Goal: Information Seeking & Learning: Find specific fact

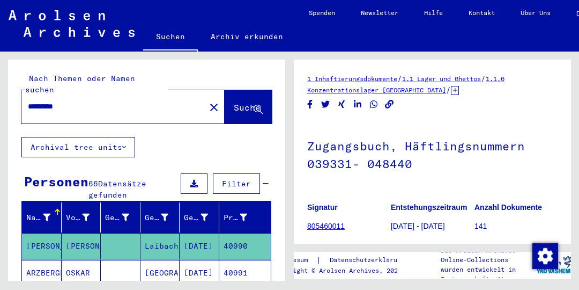
click at [73, 262] on mat-cell "OSKAR" at bounding box center [82, 273] width 40 height 26
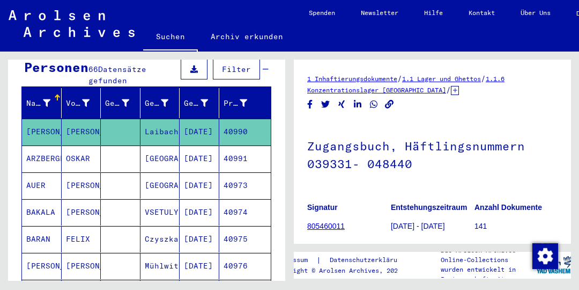
scroll to position [117, 0]
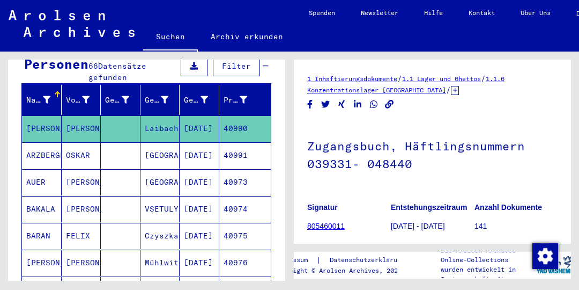
click at [80, 143] on mat-cell "OSKAR" at bounding box center [82, 155] width 40 height 26
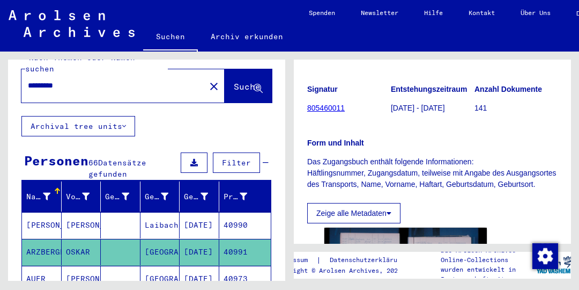
scroll to position [0, 0]
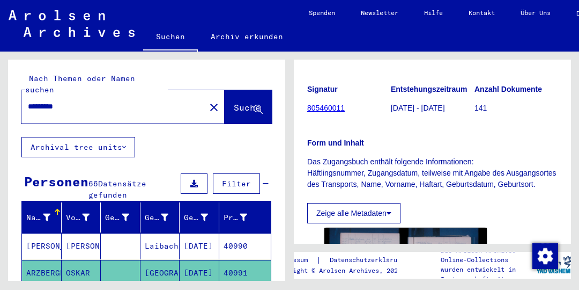
click at [130, 101] on input "*********" at bounding box center [113, 106] width 171 height 11
type input "*"
click at [244, 102] on span "Suche" at bounding box center [247, 107] width 27 height 11
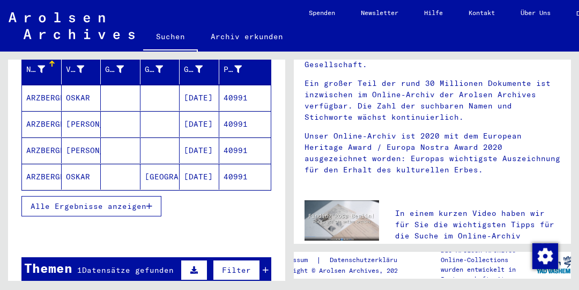
scroll to position [150, 0]
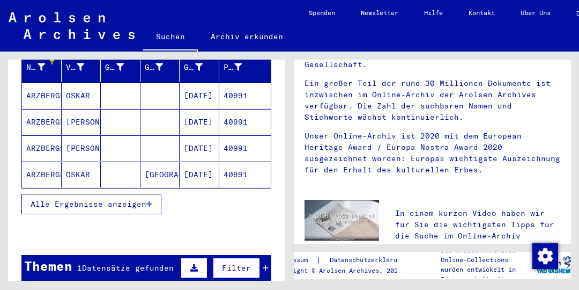
click at [127, 199] on span "Alle Ergebnisse anzeigen" at bounding box center [89, 204] width 116 height 10
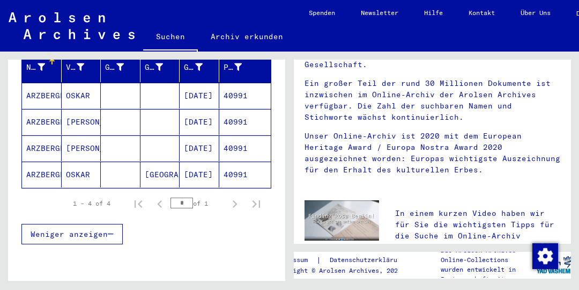
click at [242, 85] on mat-cell "40991" at bounding box center [245, 96] width 52 height 26
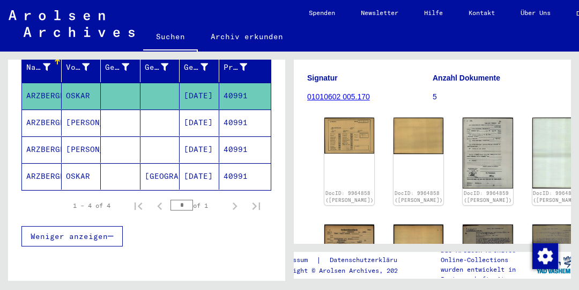
scroll to position [130, 0]
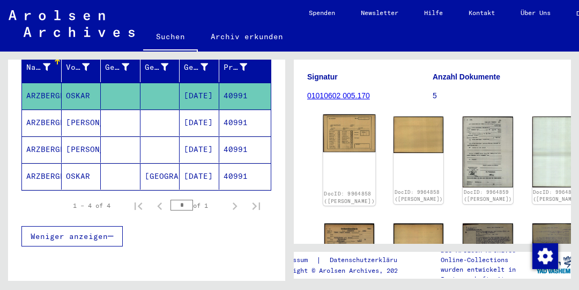
click at [336, 127] on img at bounding box center [349, 133] width 53 height 38
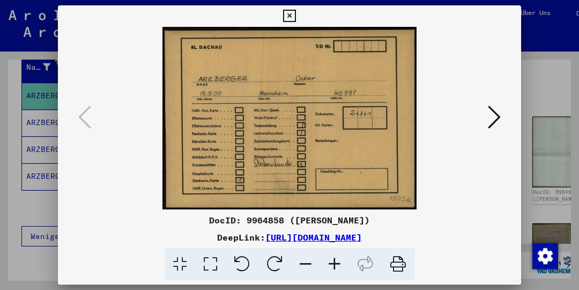
click at [501, 116] on button at bounding box center [494, 117] width 19 height 31
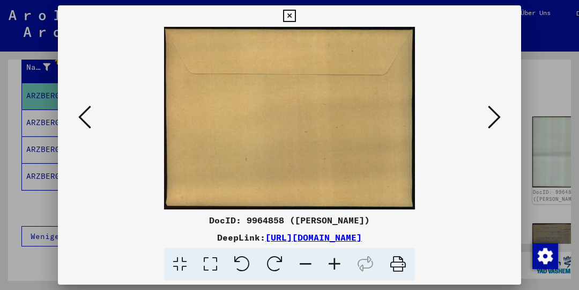
click at [501, 113] on button at bounding box center [494, 117] width 19 height 31
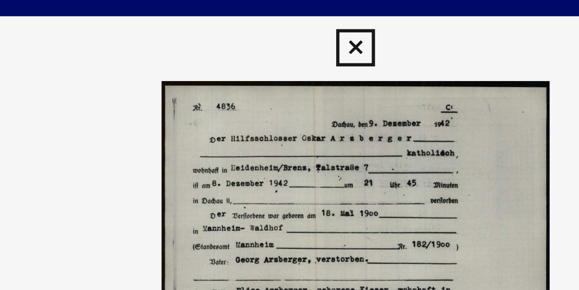
click at [290, 16] on icon at bounding box center [289, 16] width 12 height 13
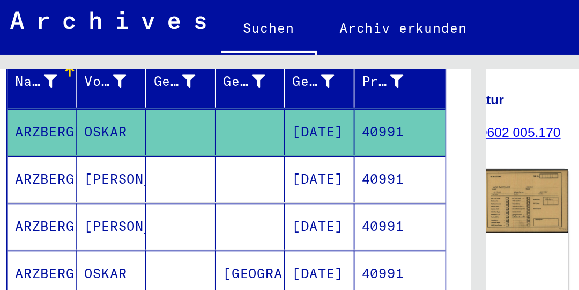
scroll to position [130, 40]
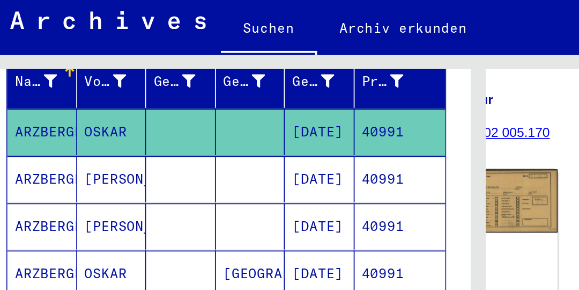
click at [235, 111] on mat-cell "40991" at bounding box center [245, 122] width 52 height 26
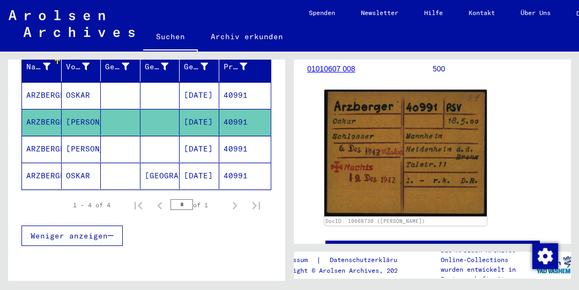
click at [242, 139] on mat-cell "40991" at bounding box center [245, 149] width 52 height 26
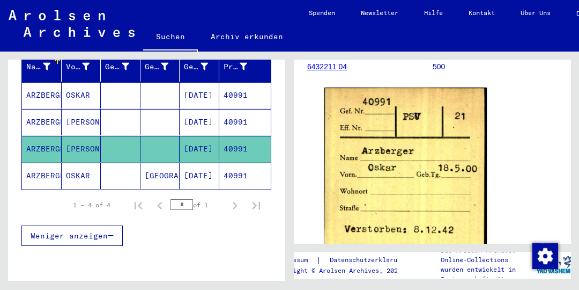
scroll to position [140, 0]
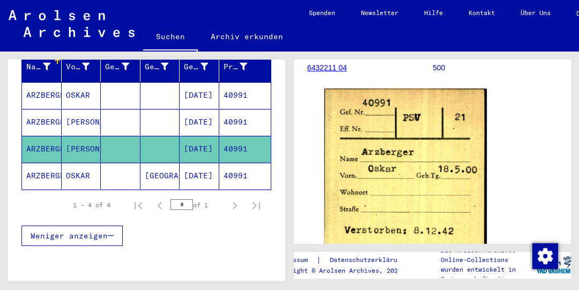
click at [243, 164] on mat-cell "40991" at bounding box center [245, 175] width 52 height 26
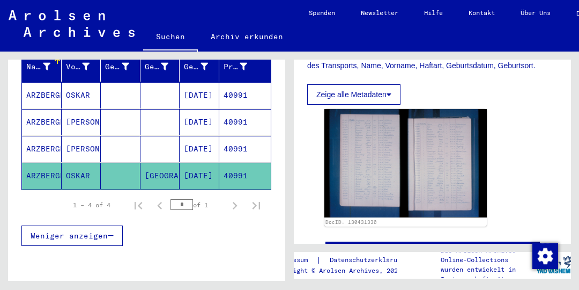
scroll to position [238, 0]
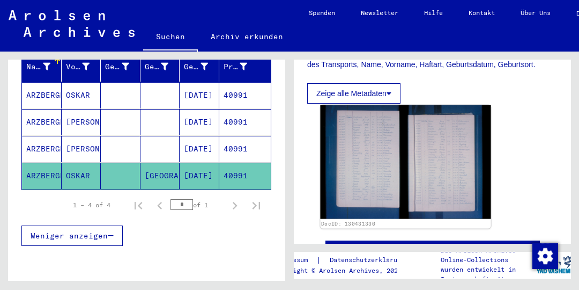
click at [379, 152] on img at bounding box center [405, 162] width 171 height 114
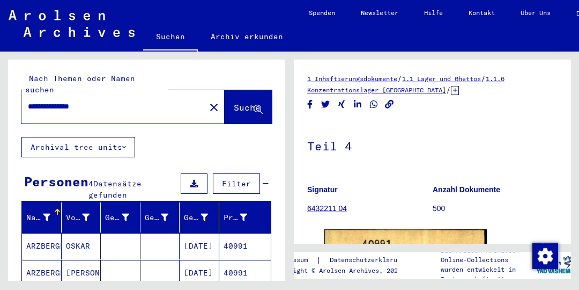
click at [145, 101] on input "**********" at bounding box center [113, 106] width 171 height 11
type input "*"
click at [243, 102] on span "Suche" at bounding box center [247, 107] width 27 height 11
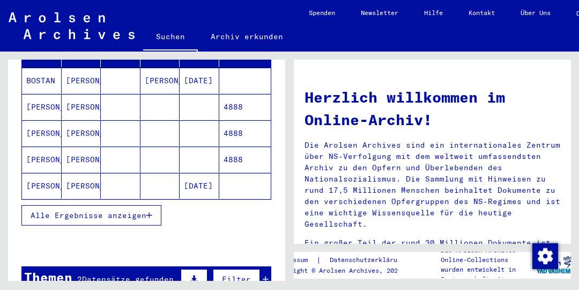
scroll to position [167, 0]
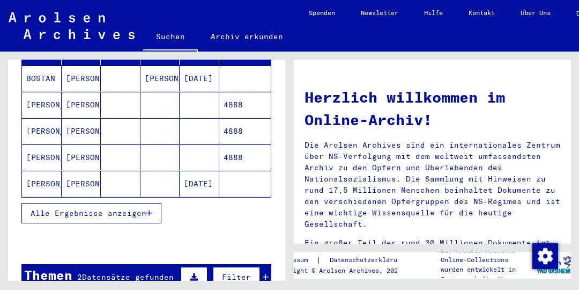
click at [234, 94] on mat-cell "4888" at bounding box center [245, 105] width 52 height 26
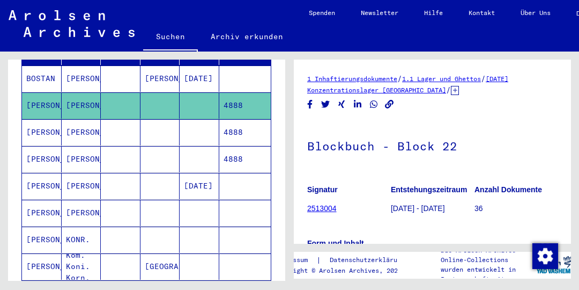
click at [244, 94] on mat-cell "4888" at bounding box center [245, 105] width 52 height 26
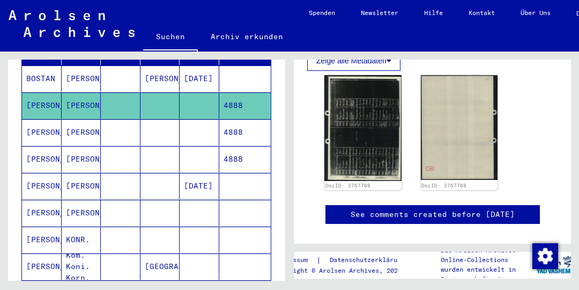
scroll to position [330, 0]
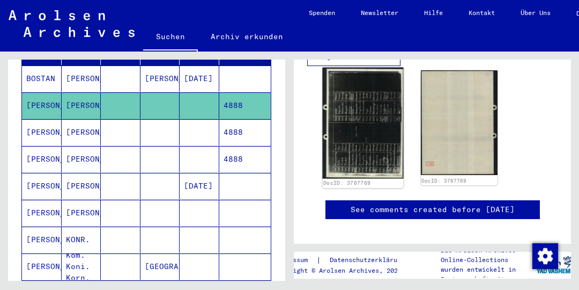
click at [365, 123] on img at bounding box center [362, 123] width 81 height 111
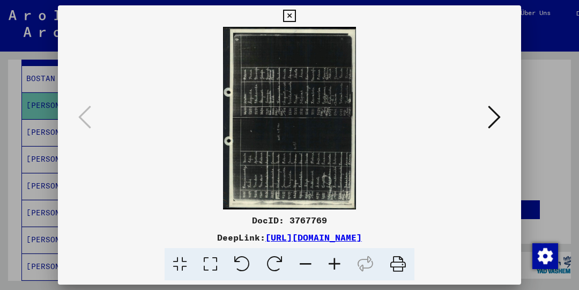
click at [493, 113] on icon at bounding box center [494, 117] width 13 height 26
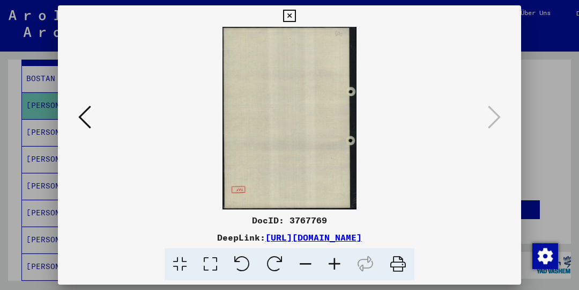
click at [291, 9] on button at bounding box center [289, 15] width 19 height 21
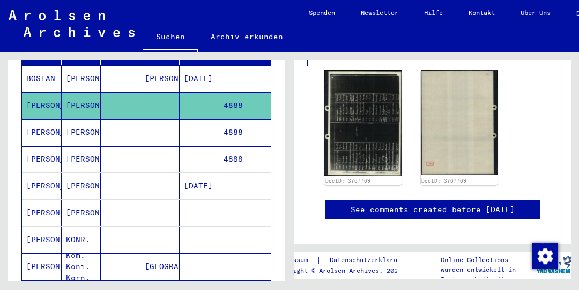
click at [239, 120] on mat-cell "4888" at bounding box center [245, 132] width 52 height 26
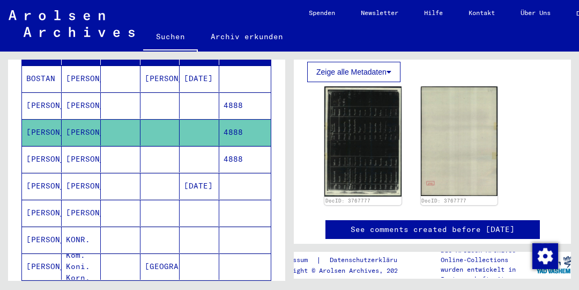
scroll to position [320, 0]
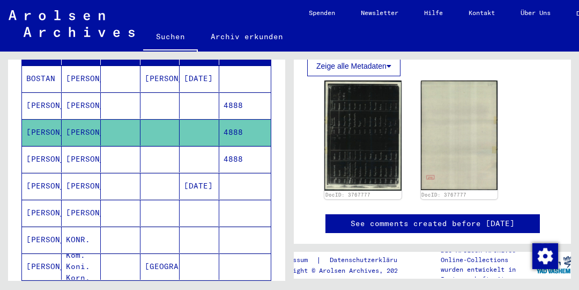
click at [242, 148] on mat-cell "4888" at bounding box center [245, 159] width 52 height 26
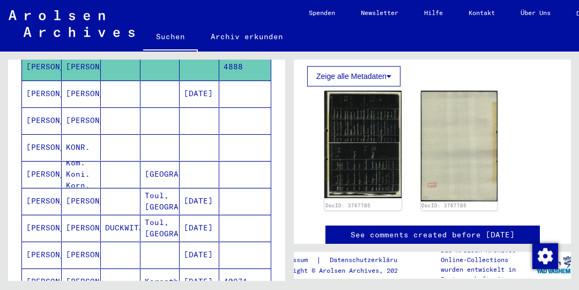
scroll to position [259, 0]
click at [74, 135] on mat-cell "KONR." at bounding box center [82, 148] width 40 height 26
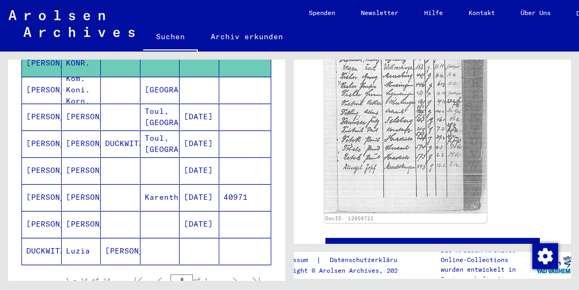
scroll to position [344, 0]
click at [240, 183] on mat-cell "40971" at bounding box center [245, 196] width 52 height 26
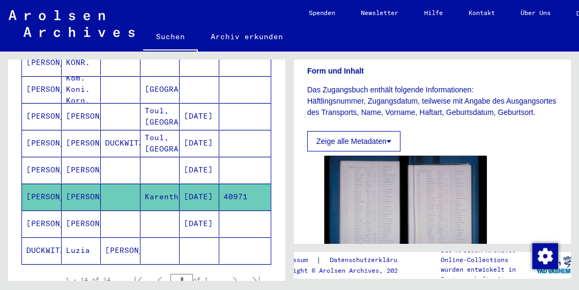
scroll to position [181, 0]
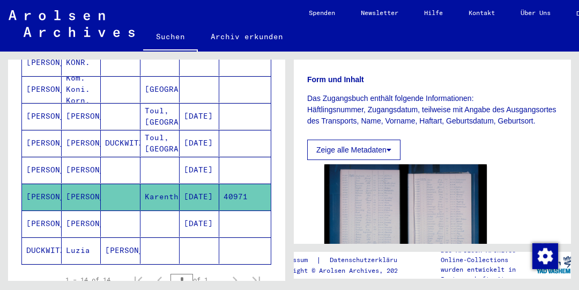
click at [80, 210] on mat-cell "[PERSON_NAME]" at bounding box center [82, 223] width 40 height 26
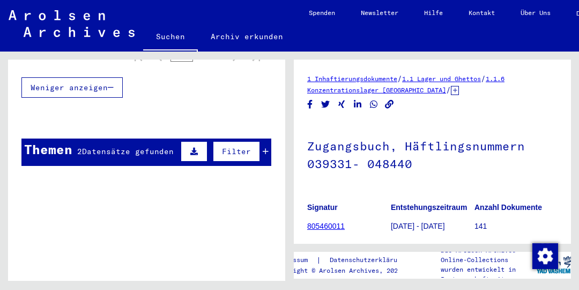
scroll to position [571, 0]
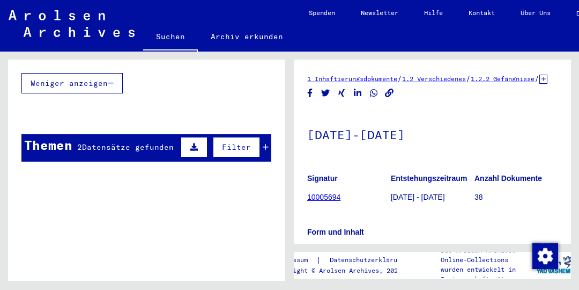
click at [14, 0] on mat-toolbar "Suchen Archiv erkunden Detailfragen/-infos zu den Dokumenten? Stelle hier einen…" at bounding box center [289, 25] width 579 height 51
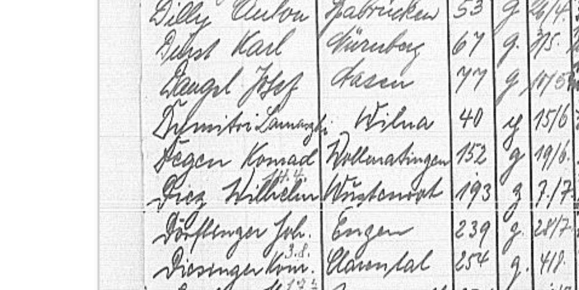
scroll to position [379, 0]
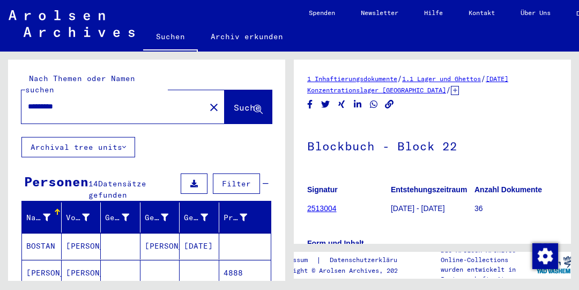
click at [116, 101] on input "*********" at bounding box center [113, 106] width 171 height 11
type input "*"
click at [246, 102] on span "Suche" at bounding box center [247, 107] width 27 height 11
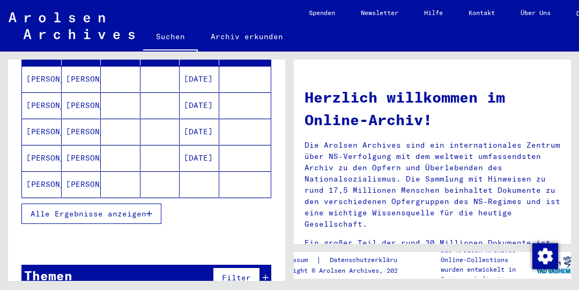
scroll to position [174, 0]
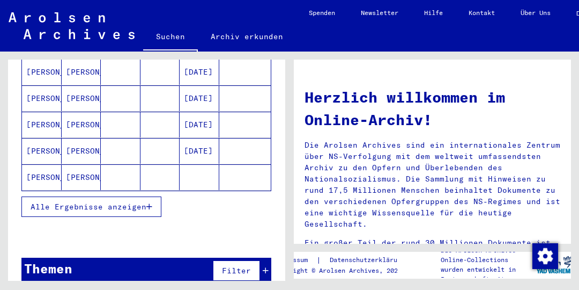
click at [103, 202] on span "Alle Ergebnisse anzeigen" at bounding box center [89, 207] width 116 height 10
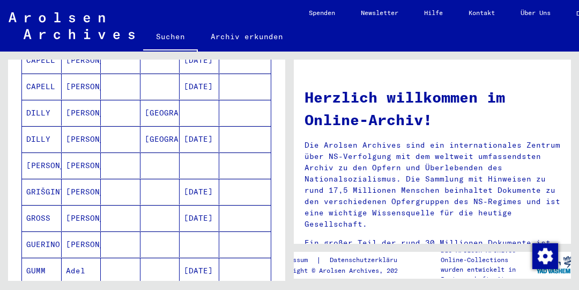
scroll to position [515, 0]
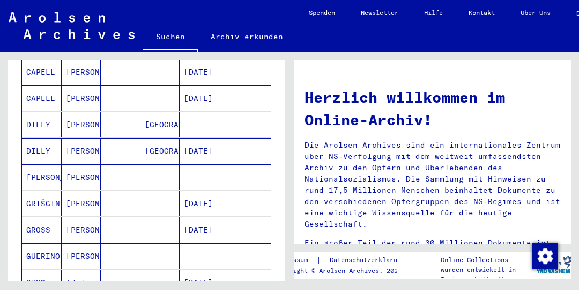
click at [80, 112] on mat-cell "[PERSON_NAME]" at bounding box center [82, 125] width 40 height 26
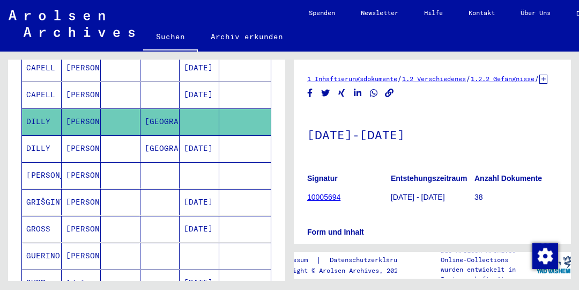
scroll to position [526, 0]
click at [84, 136] on mat-cell "[PERSON_NAME]" at bounding box center [82, 149] width 40 height 26
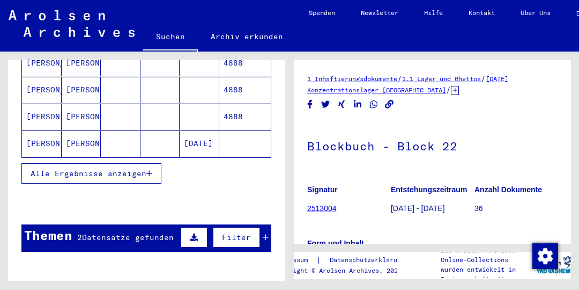
scroll to position [202, 0]
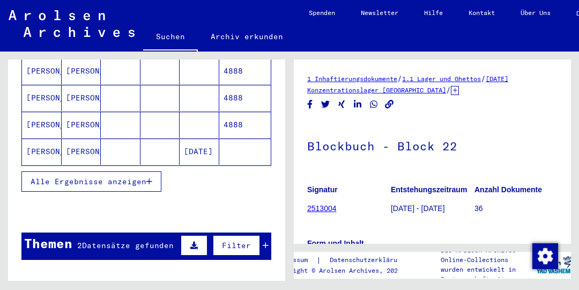
click at [60, 171] on button "Alle Ergebnisse anzeigen" at bounding box center [91, 181] width 140 height 20
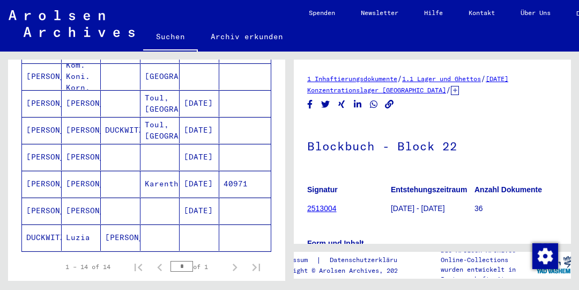
scroll to position [371, 0]
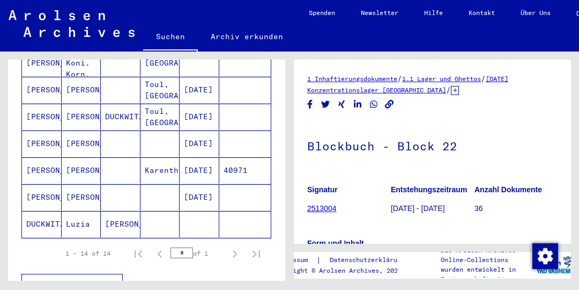
click at [82, 211] on mat-cell "Luzia" at bounding box center [82, 224] width 40 height 26
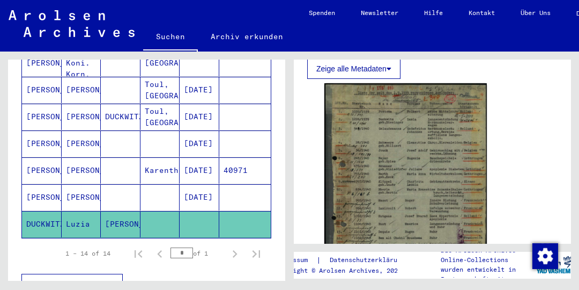
scroll to position [223, 0]
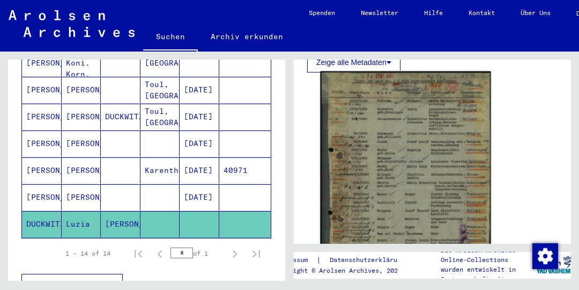
click at [428, 140] on img at bounding box center [405, 184] width 171 height 226
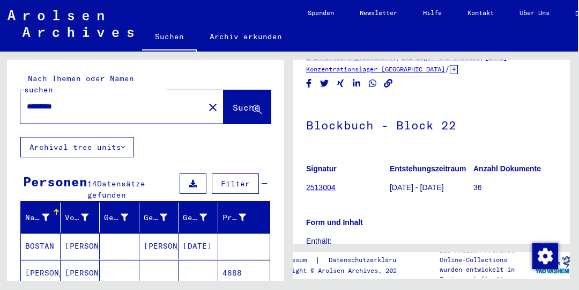
click at [105, 101] on input "*********" at bounding box center [112, 106] width 171 height 11
type input "*"
type input "**********"
click at [247, 102] on span "Suche" at bounding box center [246, 107] width 27 height 11
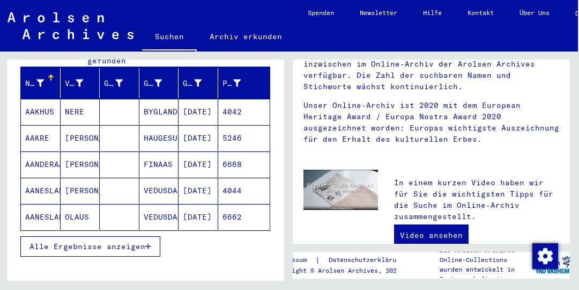
scroll to position [125, 0]
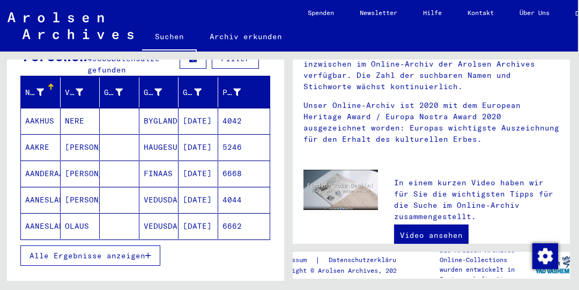
click at [144, 250] on span "Alle Ergebnisse anzeigen" at bounding box center [87, 255] width 116 height 10
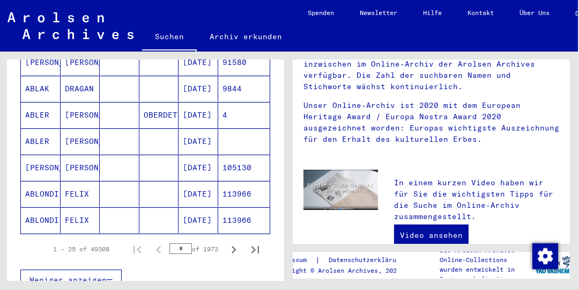
scroll to position [657, 0]
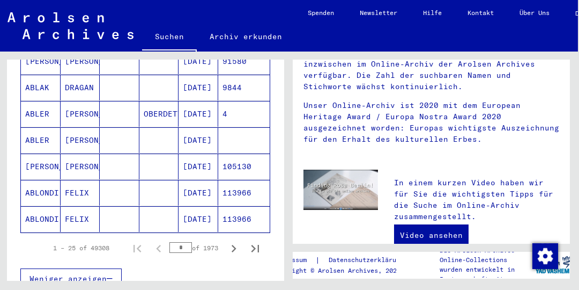
click at [83, 101] on mat-cell "[PERSON_NAME]" at bounding box center [81, 114] width 40 height 26
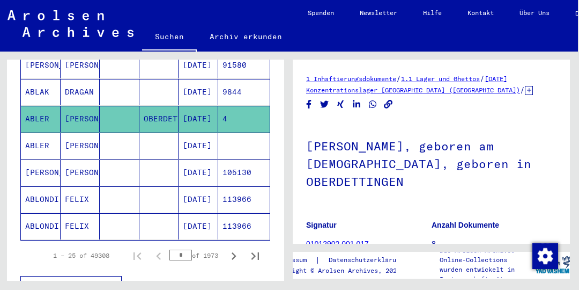
scroll to position [173, 0]
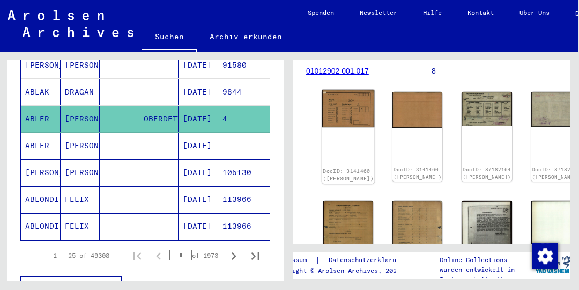
click at [335, 107] on img at bounding box center [348, 109] width 53 height 38
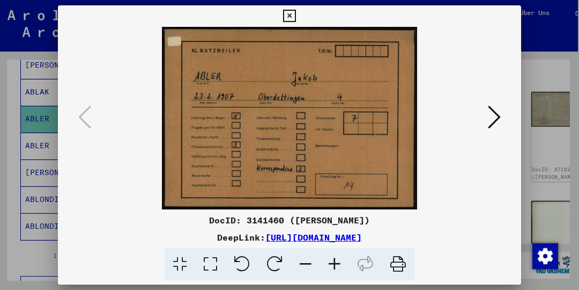
click at [497, 119] on icon at bounding box center [494, 117] width 13 height 26
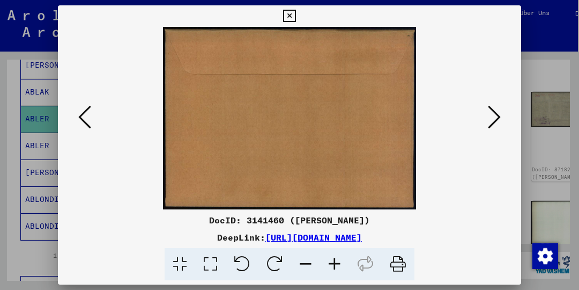
click at [497, 112] on icon at bounding box center [494, 117] width 13 height 26
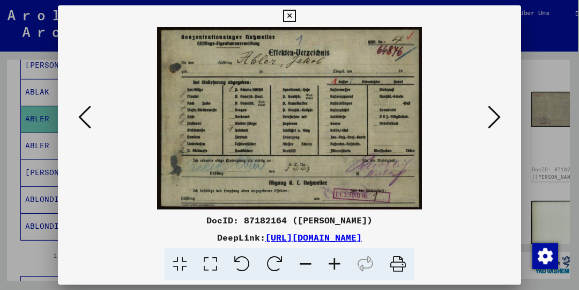
click at [502, 107] on button at bounding box center [494, 117] width 19 height 31
click at [500, 114] on icon at bounding box center [494, 117] width 13 height 26
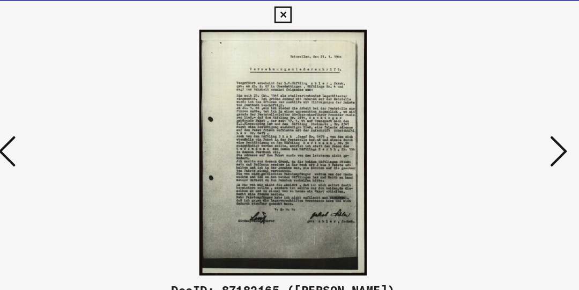
click at [499, 116] on icon at bounding box center [494, 117] width 13 height 26
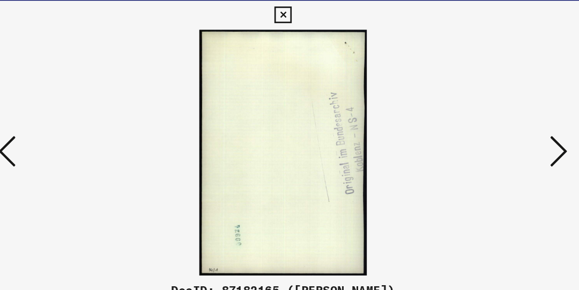
click at [502, 120] on button at bounding box center [494, 117] width 19 height 31
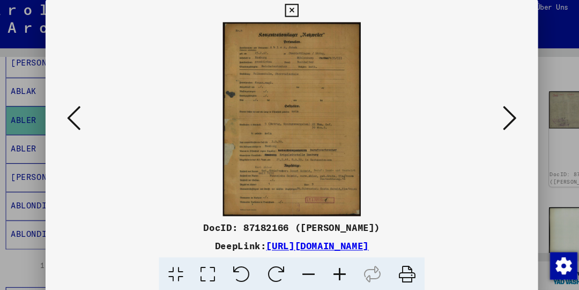
click at [499, 112] on icon at bounding box center [494, 117] width 13 height 26
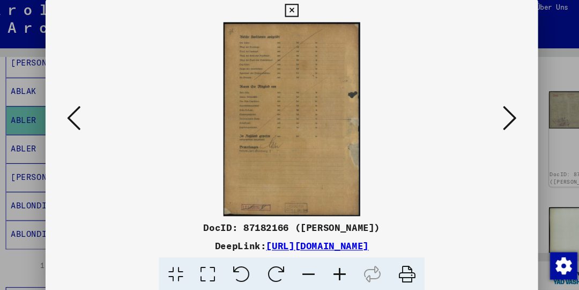
click at [502, 124] on button at bounding box center [494, 117] width 19 height 31
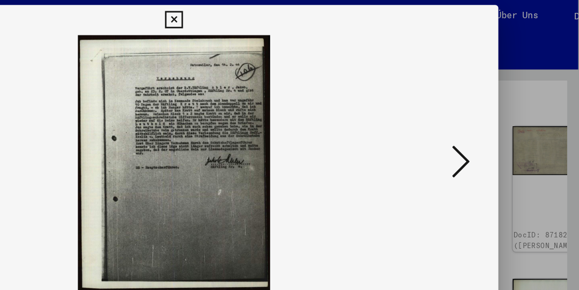
click at [494, 116] on icon at bounding box center [494, 117] width 13 height 26
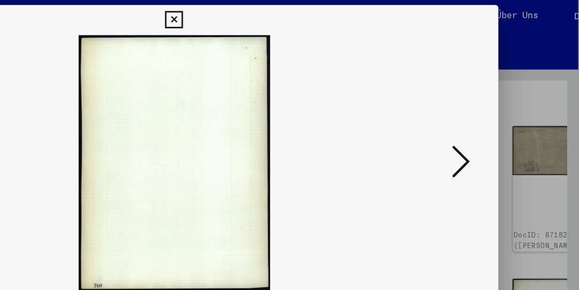
click at [497, 117] on icon at bounding box center [494, 117] width 13 height 26
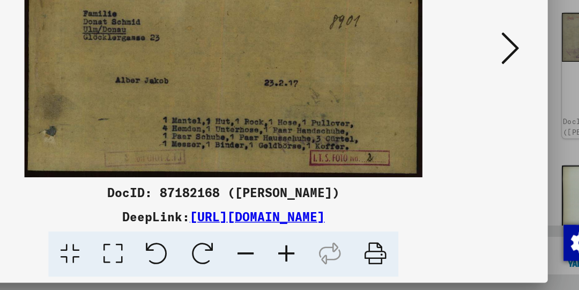
click at [498, 113] on icon at bounding box center [494, 117] width 13 height 26
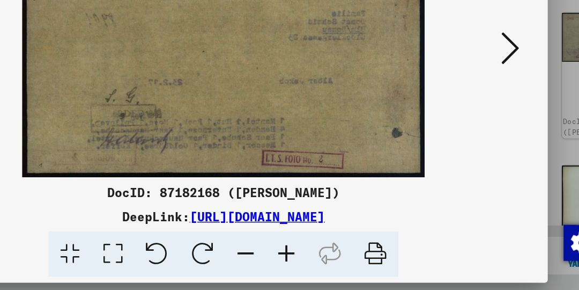
click at [503, 116] on button at bounding box center [494, 117] width 19 height 31
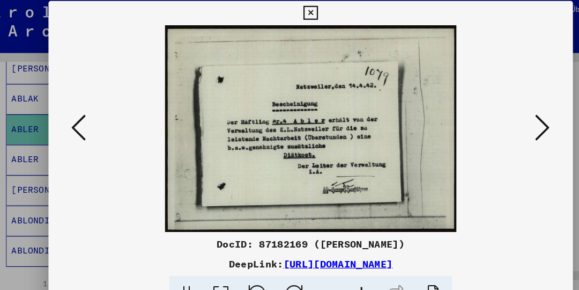
click at [501, 117] on button at bounding box center [494, 117] width 19 height 31
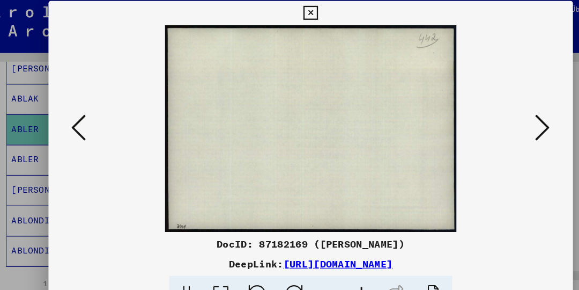
click at [88, 114] on icon at bounding box center [84, 117] width 13 height 26
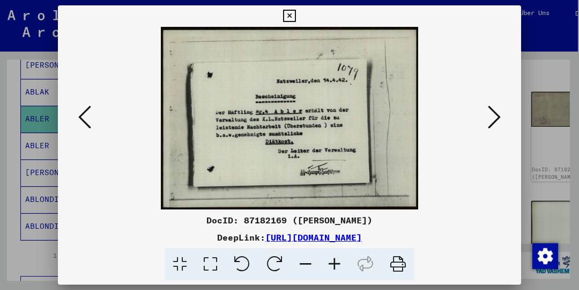
click at [497, 116] on icon at bounding box center [494, 117] width 13 height 26
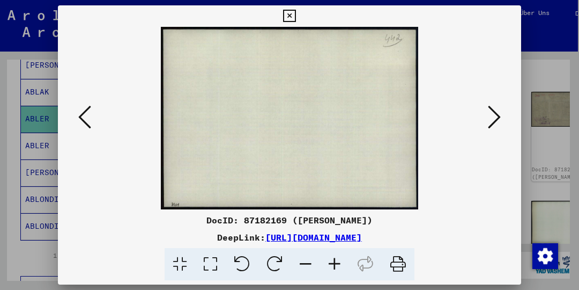
click at [502, 121] on button at bounding box center [494, 117] width 19 height 31
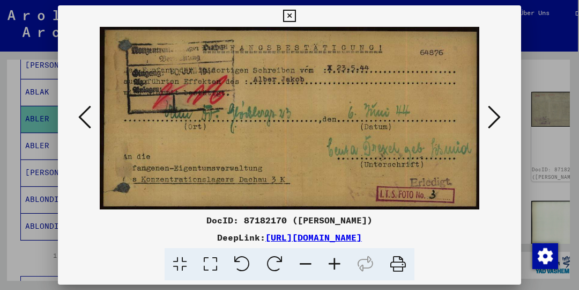
click at [502, 119] on button at bounding box center [494, 117] width 19 height 31
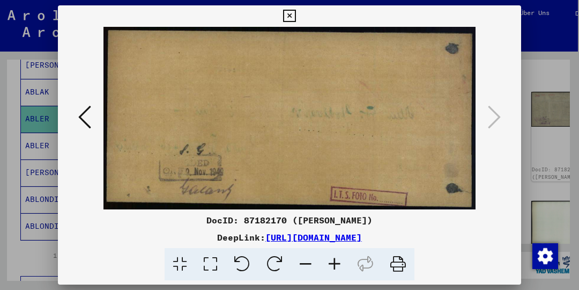
click at [293, 8] on button at bounding box center [289, 15] width 19 height 21
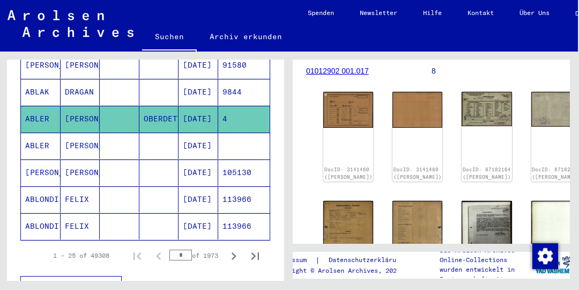
click at [203, 132] on mat-cell "[DATE]" at bounding box center [199, 145] width 40 height 26
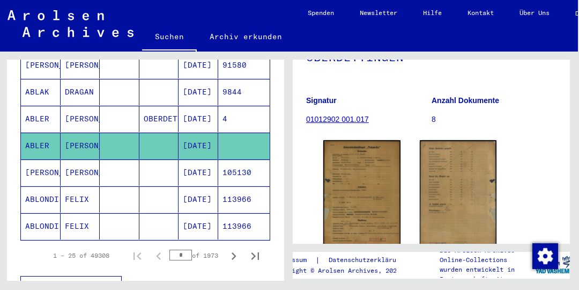
scroll to position [172, 0]
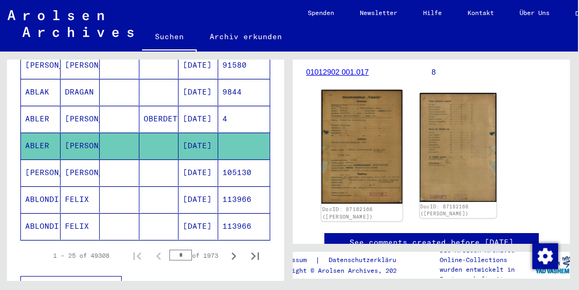
click at [376, 158] on img at bounding box center [361, 147] width 81 height 114
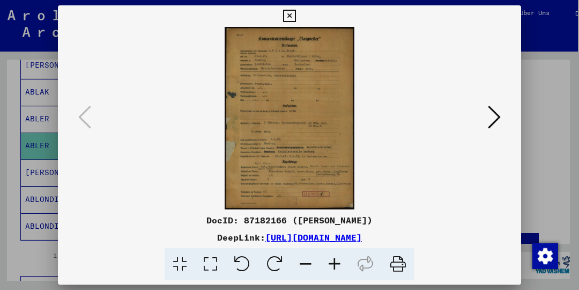
click at [501, 116] on button at bounding box center [494, 117] width 19 height 31
